Goal: Information Seeking & Learning: Find specific fact

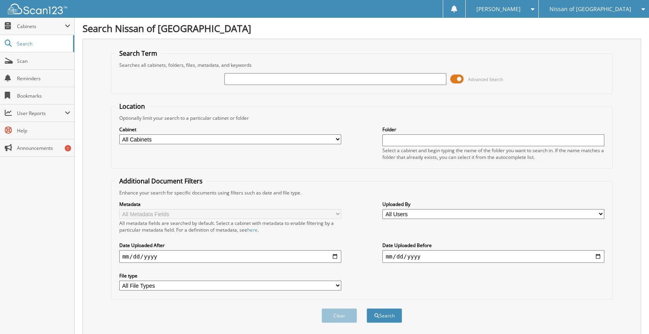
click at [247, 81] on input "text" at bounding box center [336, 79] width 222 height 12
type input "77053"
click at [367, 308] on button "Search" at bounding box center [385, 315] width 36 height 15
click at [389, 317] on button "Search" at bounding box center [385, 315] width 36 height 15
click at [252, 77] on input "77053" at bounding box center [336, 79] width 222 height 12
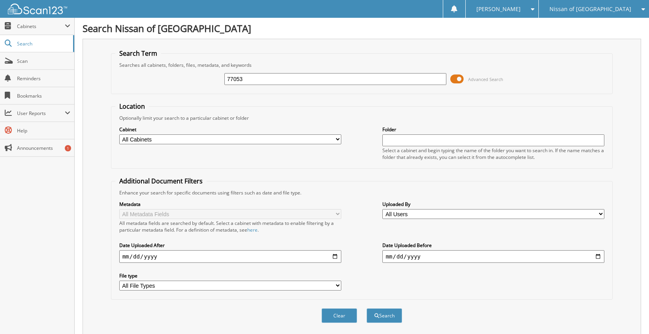
click at [252, 77] on input "77053" at bounding box center [336, 79] width 222 height 12
click at [251, 84] on input "77053" at bounding box center [336, 79] width 222 height 12
click at [251, 83] on input "77053" at bounding box center [336, 79] width 222 height 12
type input "65049"
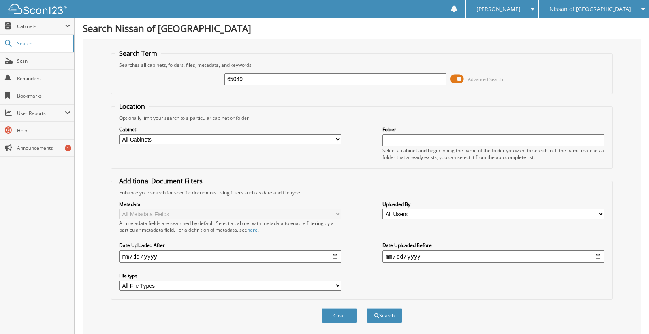
click at [367, 308] on button "Search" at bounding box center [385, 315] width 36 height 15
click at [393, 318] on button "Search" at bounding box center [385, 315] width 36 height 15
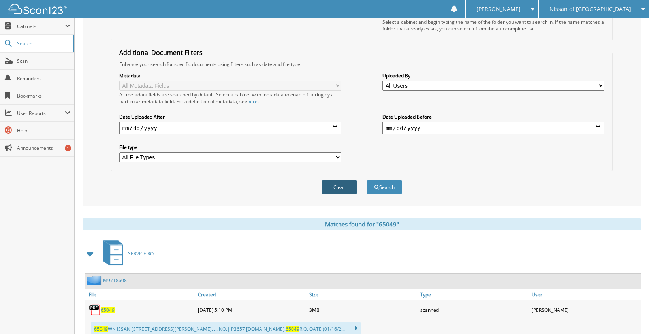
scroll to position [156, 0]
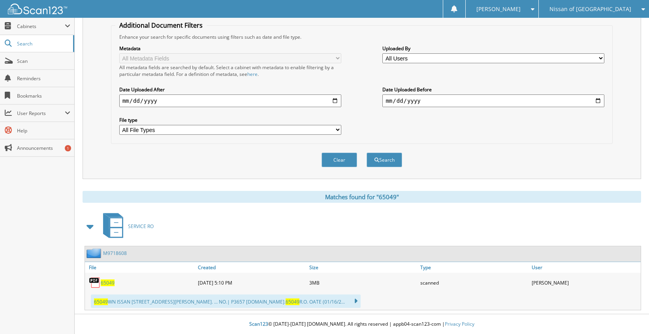
click at [111, 284] on span "65049" at bounding box center [108, 282] width 14 height 7
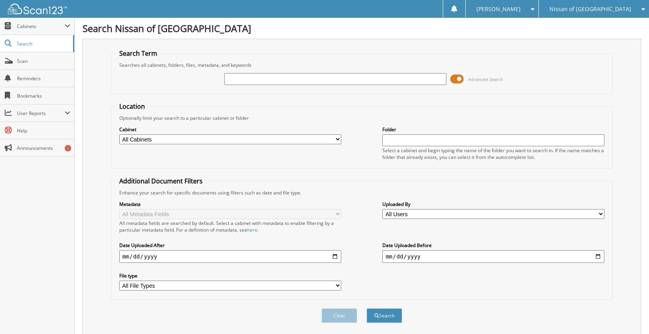
click at [297, 80] on input "text" at bounding box center [336, 79] width 222 height 12
type input "77053"
click at [385, 316] on button "Search" at bounding box center [385, 315] width 36 height 15
